Goal: Find contact information: Find contact information

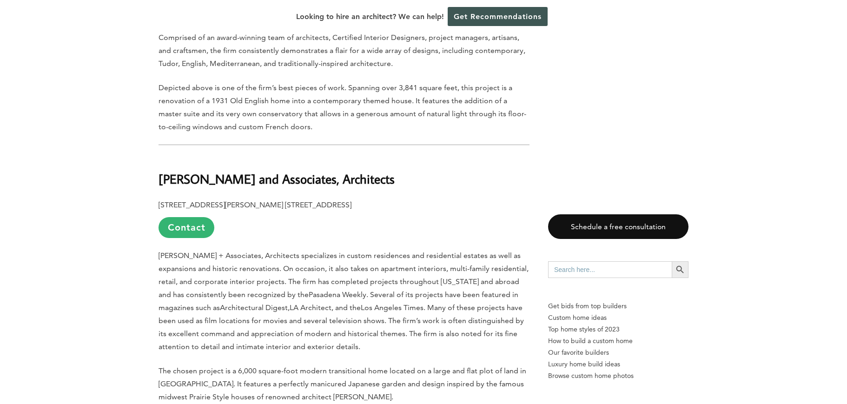
scroll to position [1998, 0]
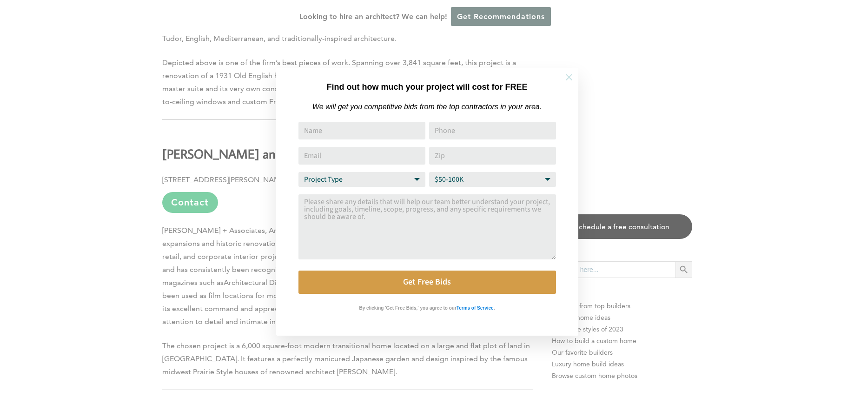
click at [570, 75] on icon at bounding box center [569, 77] width 10 height 10
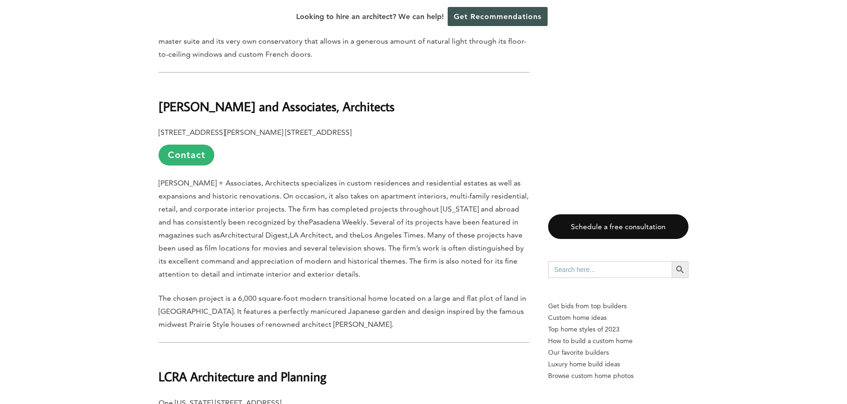
scroll to position [2045, 0]
click at [197, 145] on link "Contact" at bounding box center [186, 155] width 56 height 21
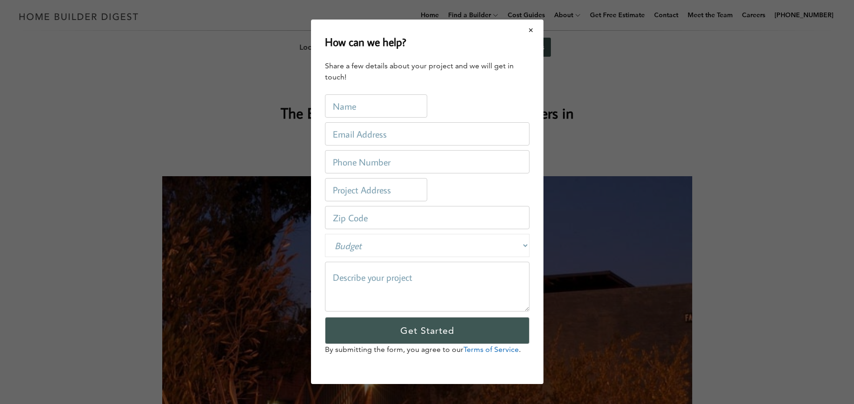
click at [533, 31] on button "Close modal" at bounding box center [531, 30] width 25 height 20
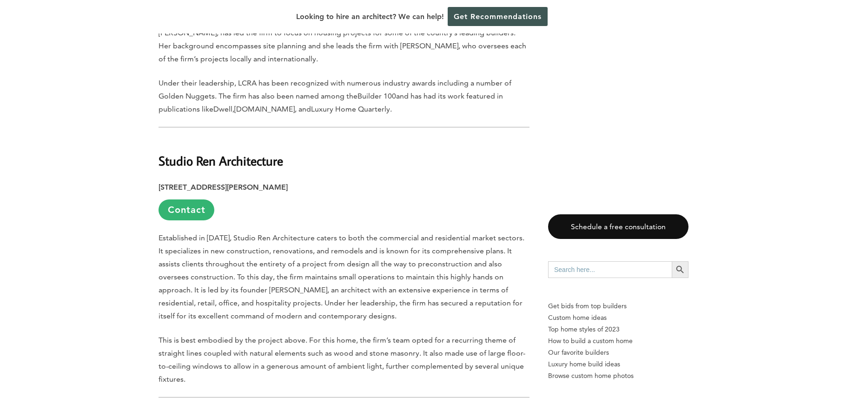
scroll to position [2509, 0]
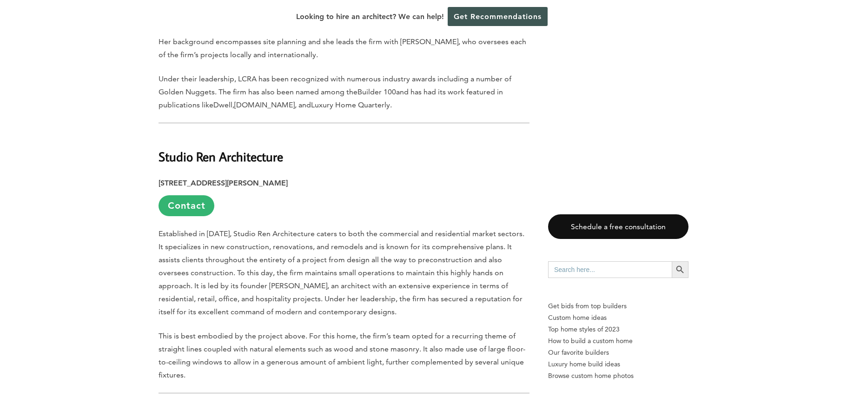
click at [287, 134] on h2 "Studio Ren Architecture" at bounding box center [343, 150] width 371 height 32
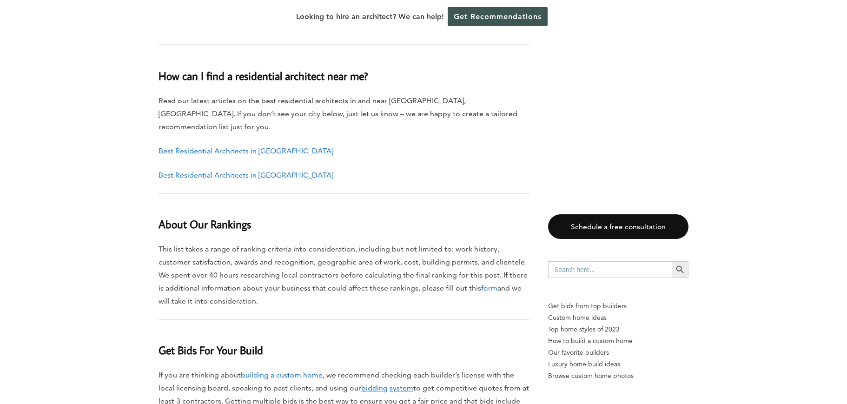
scroll to position [3485, 0]
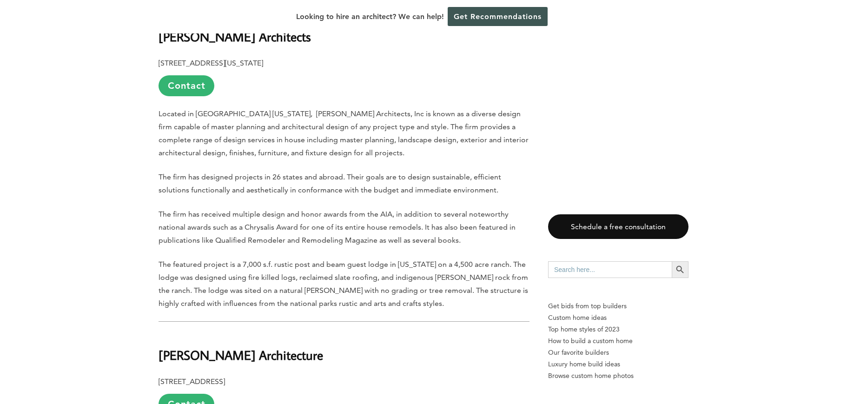
scroll to position [1441, 0]
